Goal: Find specific page/section: Find specific page/section

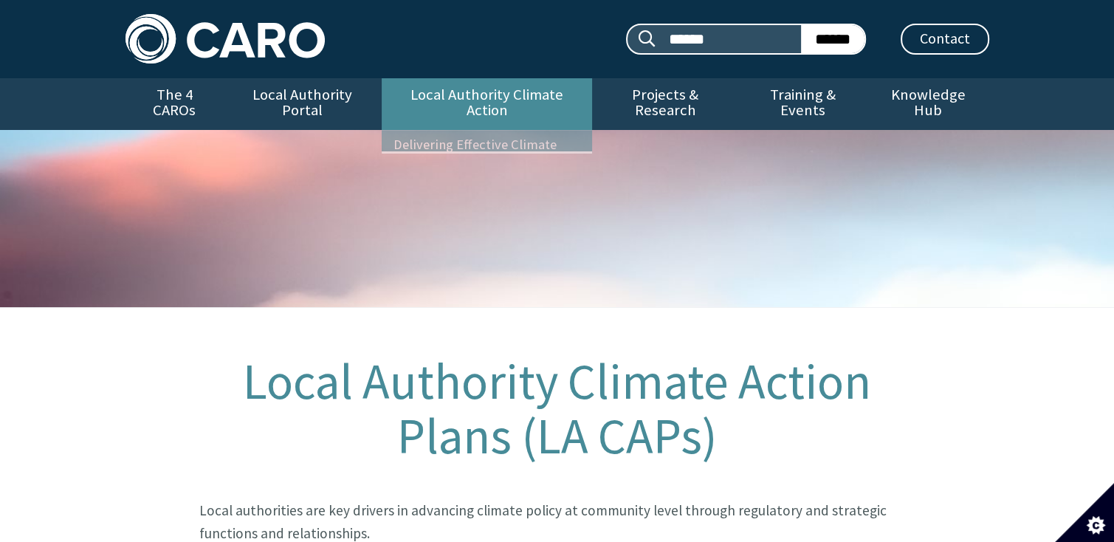
click at [391, 91] on link "Local Authority Climate Action" at bounding box center [487, 104] width 210 height 52
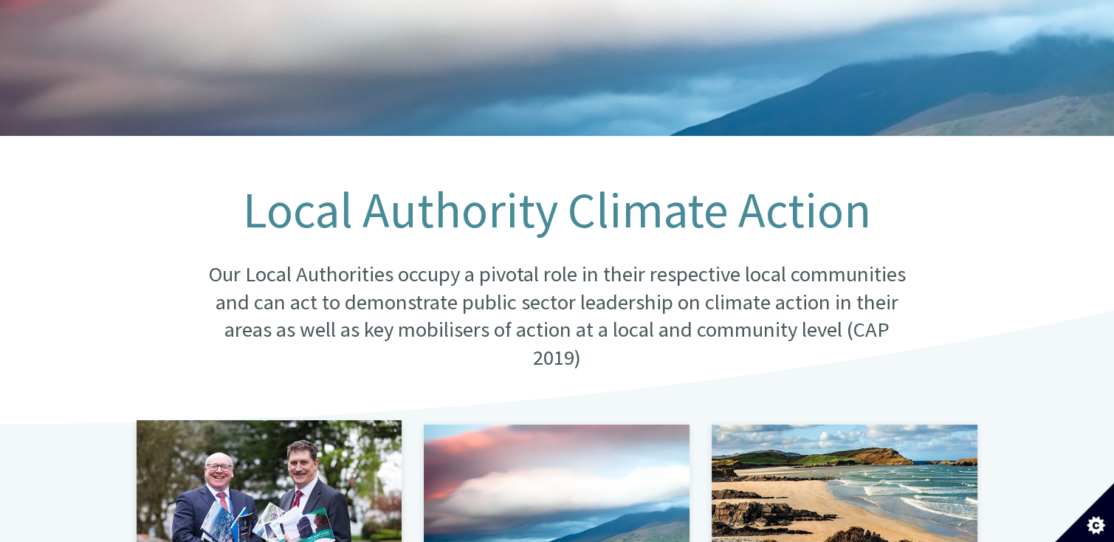
scroll to position [369, 0]
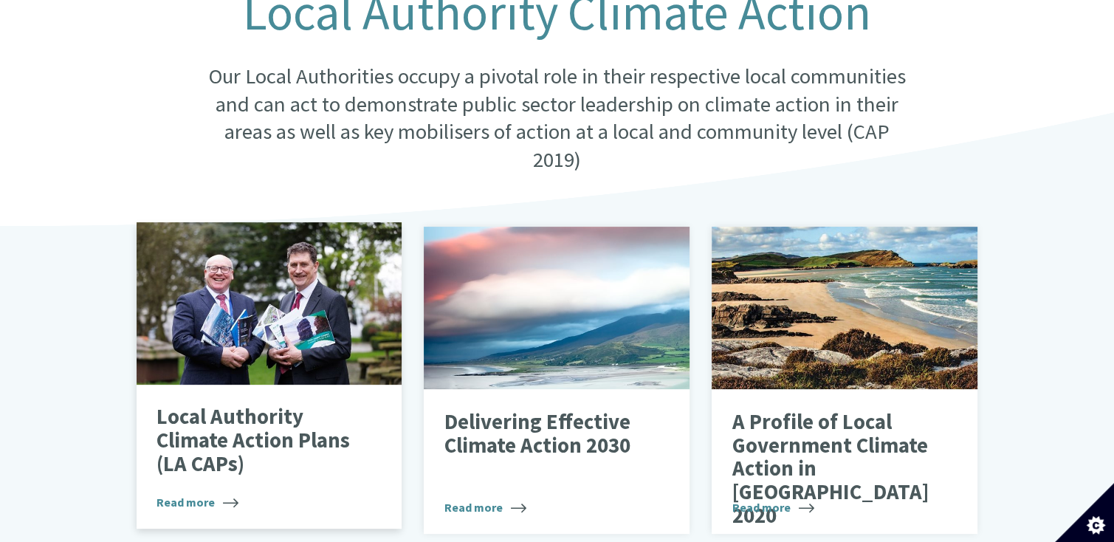
click at [284, 278] on div at bounding box center [270, 303] width 266 height 162
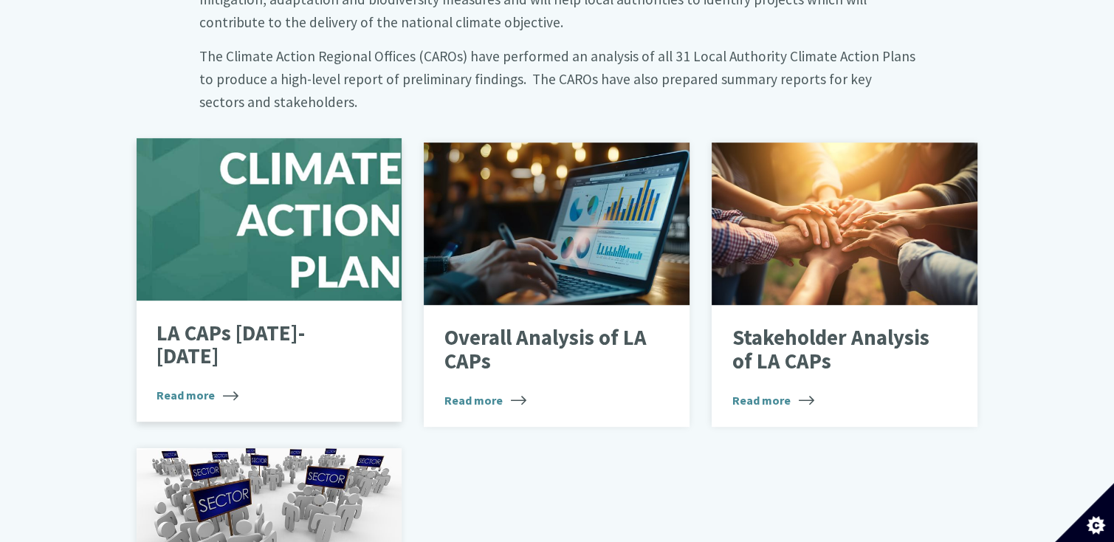
scroll to position [1034, 0]
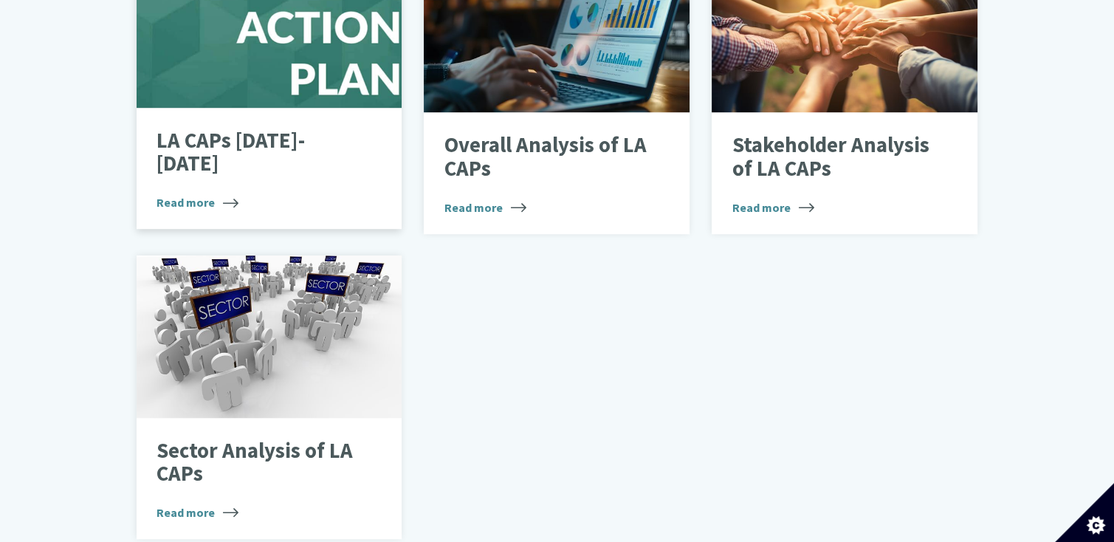
click at [241, 129] on p "LA CAPs [DATE]-[DATE]" at bounding box center [258, 152] width 203 height 47
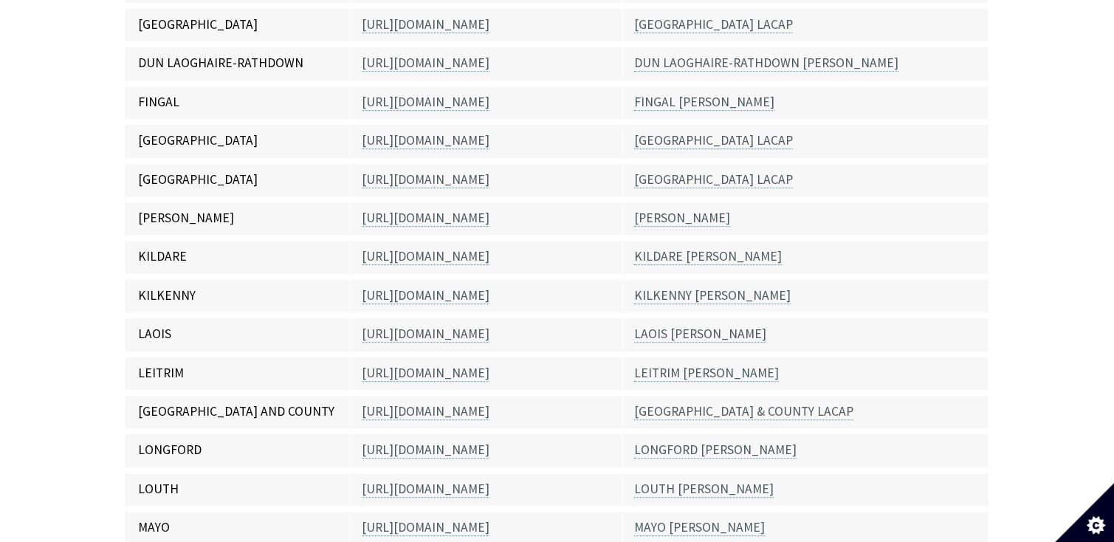
scroll to position [886, 0]
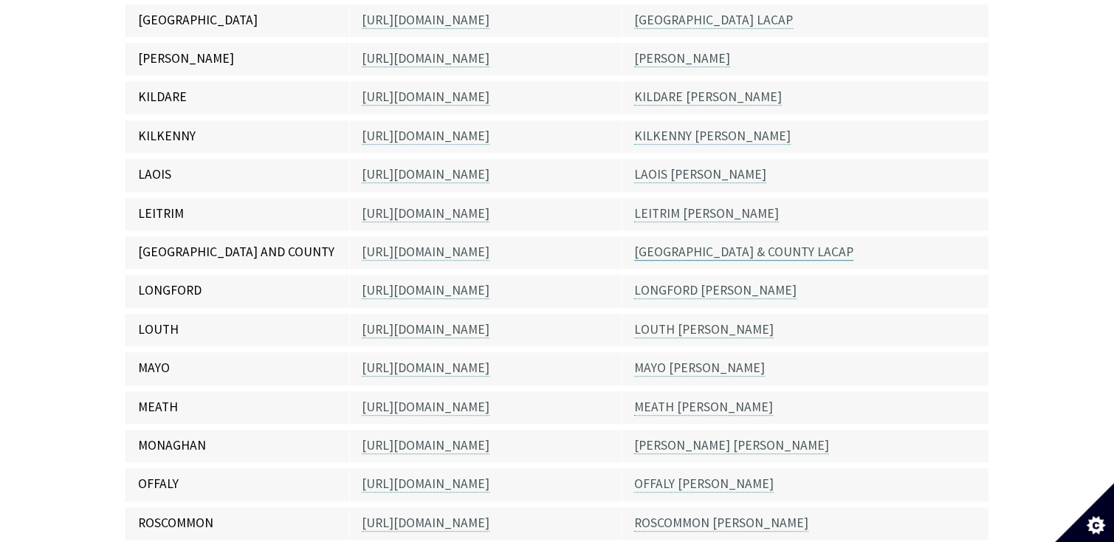
click at [708, 244] on link "LIMERICK CITY & COUNTY LACAP" at bounding box center [743, 252] width 219 height 17
